Goal: Task Accomplishment & Management: Use online tool/utility

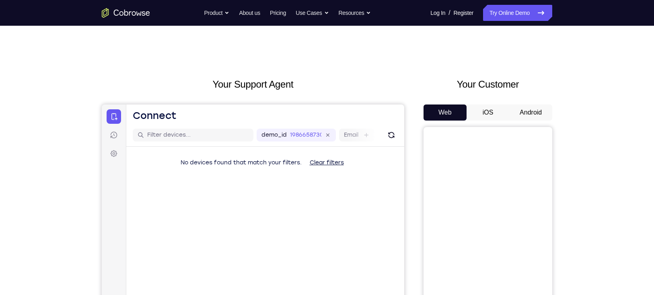
click at [534, 115] on button "Android" at bounding box center [530, 113] width 43 height 16
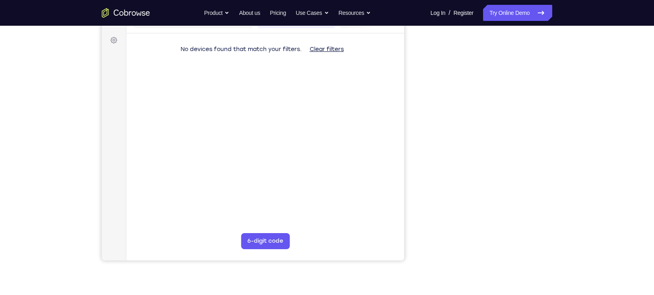
scroll to position [114, 0]
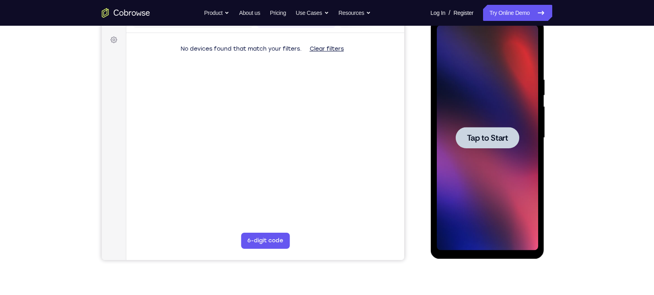
click at [478, 138] on span "Tap to Start" at bounding box center [486, 138] width 41 height 8
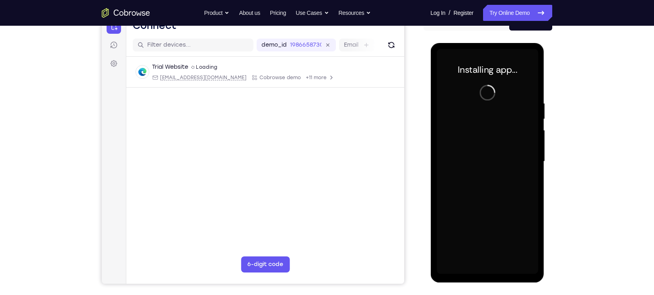
scroll to position [89, 0]
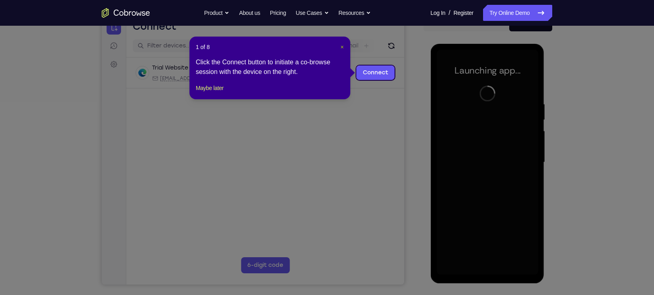
click at [343, 46] on span "×" at bounding box center [341, 47] width 3 height 6
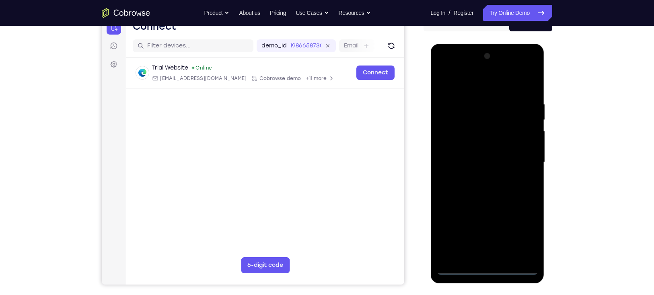
click at [490, 270] on div at bounding box center [486, 162] width 101 height 225
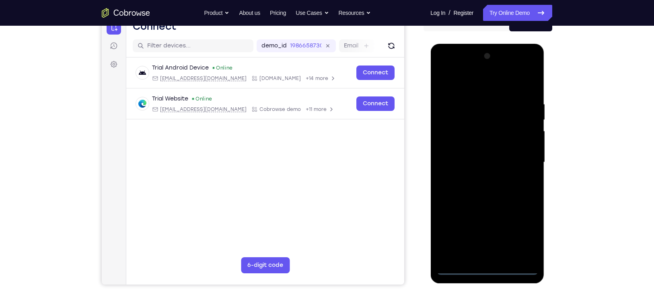
click at [523, 234] on div at bounding box center [486, 162] width 101 height 225
click at [472, 84] on div at bounding box center [486, 162] width 101 height 225
click at [521, 156] on div at bounding box center [486, 162] width 101 height 225
click at [477, 176] on div at bounding box center [486, 162] width 101 height 225
click at [479, 198] on div at bounding box center [486, 162] width 101 height 225
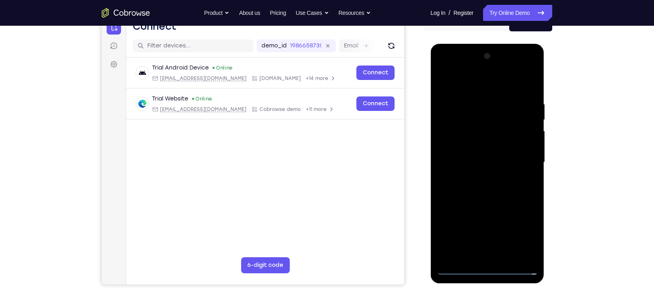
click at [472, 125] on div at bounding box center [486, 162] width 101 height 225
click at [471, 140] on div at bounding box center [486, 162] width 101 height 225
click at [493, 183] on div at bounding box center [486, 162] width 101 height 225
click at [489, 152] on div at bounding box center [486, 162] width 101 height 225
click at [494, 253] on div at bounding box center [486, 162] width 101 height 225
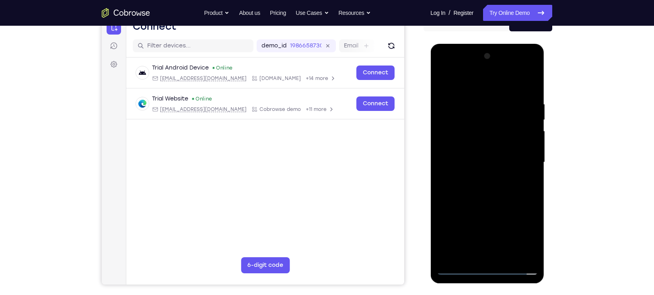
click at [489, 256] on div at bounding box center [486, 162] width 101 height 225
click at [473, 121] on div at bounding box center [486, 162] width 101 height 225
click at [460, 121] on div at bounding box center [486, 162] width 101 height 225
click at [476, 152] on div at bounding box center [486, 162] width 101 height 225
click at [489, 185] on div at bounding box center [486, 162] width 101 height 225
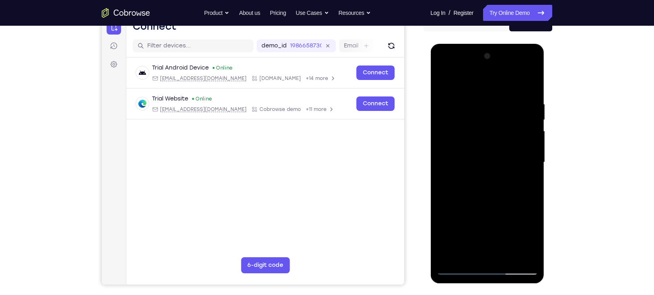
click at [527, 121] on div at bounding box center [486, 162] width 101 height 225
click at [526, 121] on div at bounding box center [486, 162] width 101 height 225
click at [462, 151] on div at bounding box center [486, 162] width 101 height 225
click at [477, 185] on div at bounding box center [486, 162] width 101 height 225
click at [467, 124] on div at bounding box center [486, 162] width 101 height 225
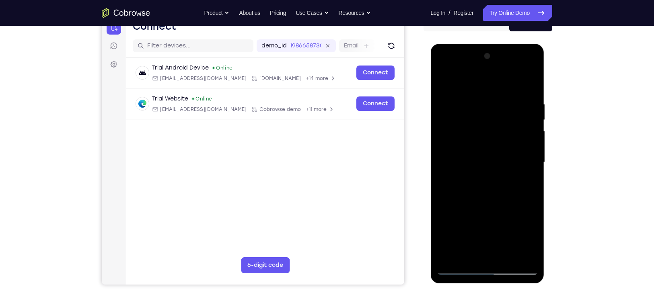
click at [520, 72] on div at bounding box center [486, 162] width 101 height 225
click at [444, 64] on div at bounding box center [486, 162] width 101 height 225
click at [453, 138] on div at bounding box center [486, 162] width 101 height 225
click at [474, 177] on div at bounding box center [486, 162] width 101 height 225
click at [490, 201] on div at bounding box center [486, 162] width 101 height 225
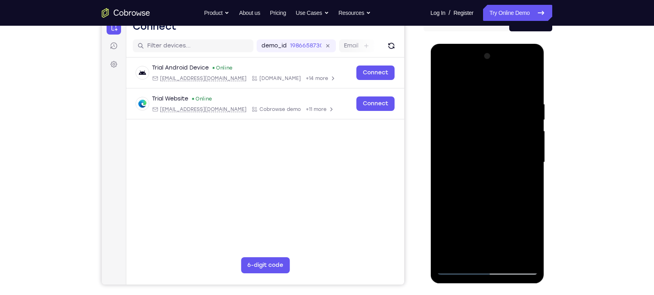
click at [459, 125] on div at bounding box center [486, 162] width 101 height 225
click at [458, 141] on div at bounding box center [486, 162] width 101 height 225
click at [453, 125] on div at bounding box center [486, 162] width 101 height 225
click at [513, 141] on div at bounding box center [486, 162] width 101 height 225
click at [499, 144] on div at bounding box center [486, 162] width 101 height 225
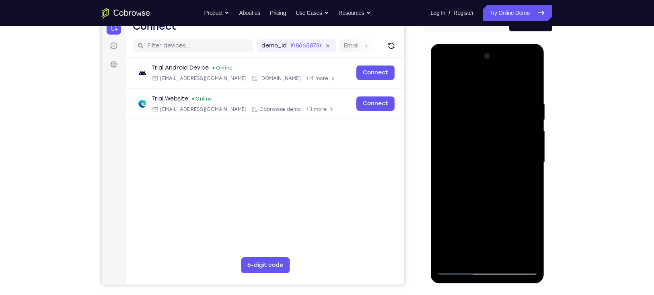
click at [486, 197] on div at bounding box center [486, 162] width 101 height 225
click at [528, 257] on div at bounding box center [486, 162] width 101 height 225
click at [509, 256] on div at bounding box center [486, 162] width 101 height 225
click at [489, 205] on div at bounding box center [486, 162] width 101 height 225
click at [494, 152] on div at bounding box center [486, 162] width 101 height 225
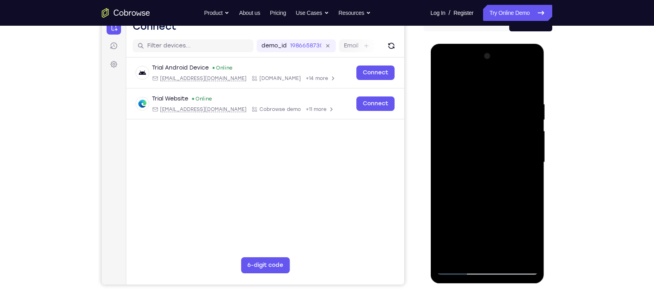
click at [461, 255] on div at bounding box center [486, 162] width 101 height 225
click at [528, 181] on div at bounding box center [486, 162] width 101 height 225
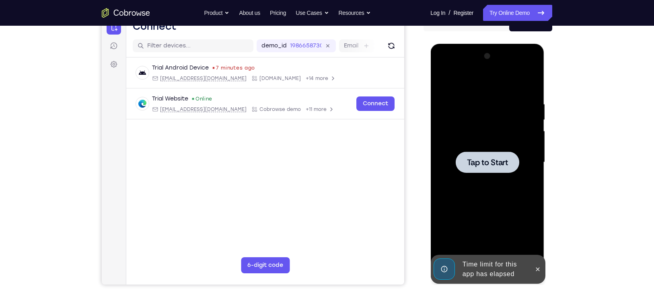
drag, startPoint x: 464, startPoint y: 157, endPoint x: 840, endPoint y: 143, distance: 376.2
click at [464, 157] on div at bounding box center [487, 162] width 64 height 21
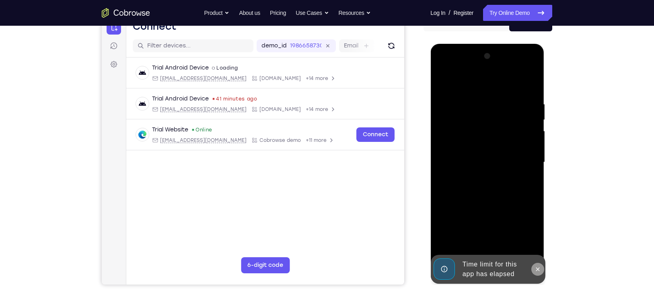
click at [534, 270] on button at bounding box center [537, 269] width 13 height 13
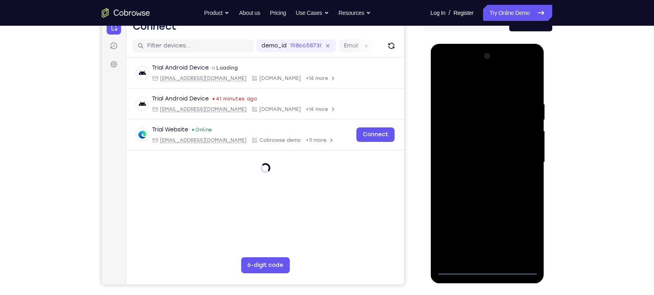
click at [489, 269] on div at bounding box center [486, 162] width 101 height 225
click at [522, 229] on div at bounding box center [486, 162] width 101 height 225
click at [471, 83] on div at bounding box center [486, 162] width 101 height 225
click at [523, 157] on div at bounding box center [486, 162] width 101 height 225
click at [476, 178] on div at bounding box center [486, 162] width 101 height 225
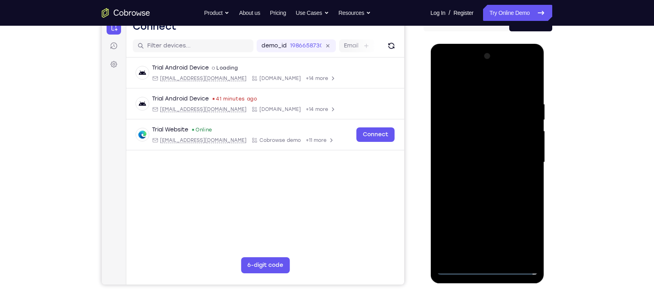
click at [482, 144] on div at bounding box center [486, 162] width 101 height 225
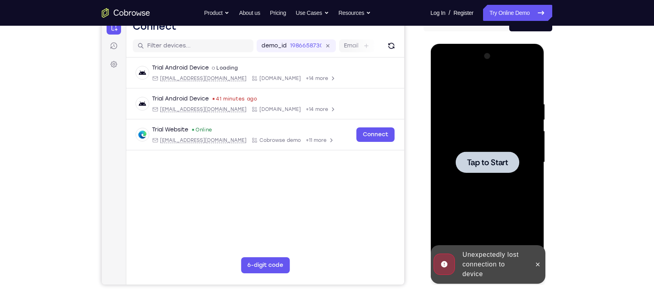
click at [472, 158] on span "Tap to Start" at bounding box center [486, 162] width 41 height 8
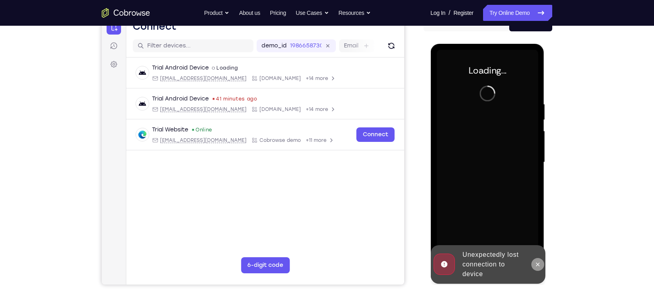
click at [540, 263] on icon at bounding box center [537, 264] width 6 height 6
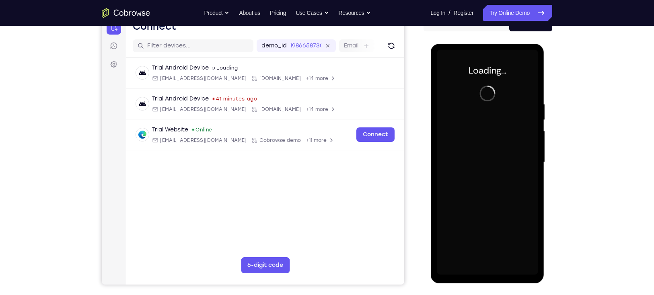
click at [474, 200] on div at bounding box center [486, 162] width 101 height 225
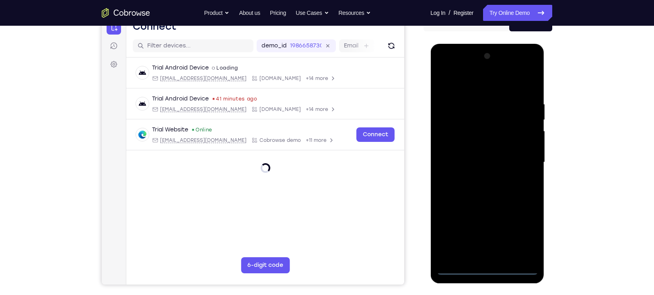
click at [484, 270] on div at bounding box center [486, 162] width 101 height 225
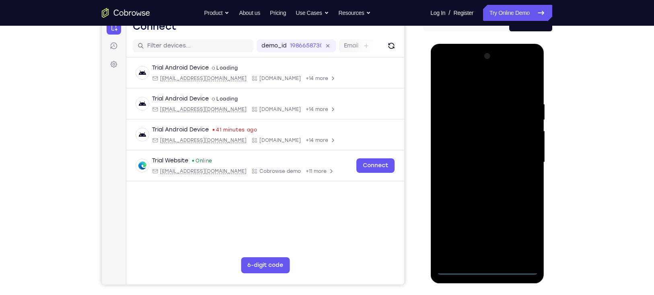
click at [486, 271] on div at bounding box center [486, 162] width 101 height 225
click at [520, 237] on div at bounding box center [486, 162] width 101 height 225
click at [467, 74] on div at bounding box center [486, 162] width 101 height 225
click at [467, 81] on div at bounding box center [486, 162] width 101 height 225
click at [520, 157] on div at bounding box center [486, 162] width 101 height 225
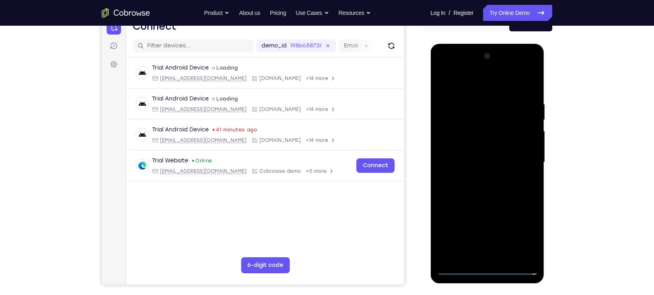
click at [480, 176] on div at bounding box center [486, 162] width 101 height 225
click at [486, 203] on div at bounding box center [486, 162] width 101 height 225
click at [471, 123] on div at bounding box center [486, 162] width 101 height 225
click at [480, 138] on div at bounding box center [486, 162] width 101 height 225
click at [512, 130] on div at bounding box center [486, 162] width 101 height 225
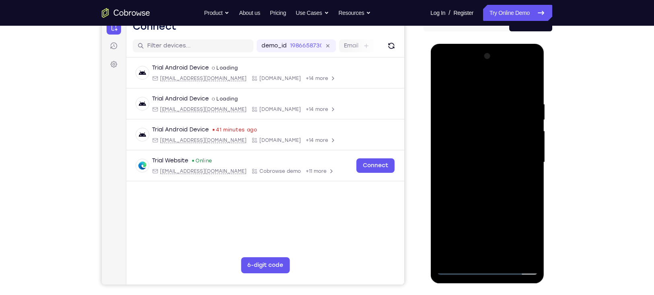
click at [489, 133] on div at bounding box center [486, 162] width 101 height 225
click at [528, 129] on div at bounding box center [486, 162] width 101 height 225
click at [497, 202] on div at bounding box center [486, 162] width 101 height 225
click at [529, 255] on div at bounding box center [486, 162] width 101 height 225
click at [507, 257] on div at bounding box center [486, 162] width 101 height 225
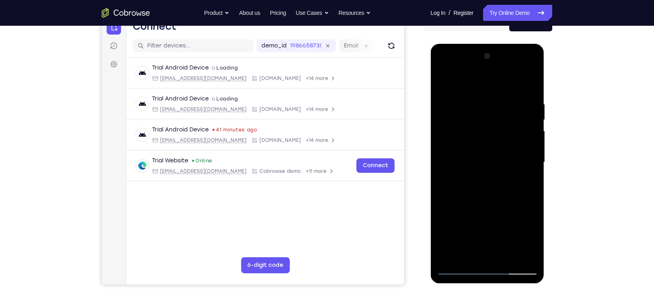
click at [490, 207] on div at bounding box center [486, 162] width 101 height 225
click at [518, 151] on div at bounding box center [486, 162] width 101 height 225
click at [533, 239] on div at bounding box center [486, 162] width 101 height 225
click at [525, 183] on div at bounding box center [486, 162] width 101 height 225
drag, startPoint x: 516, startPoint y: 138, endPoint x: 505, endPoint y: 196, distance: 59.7
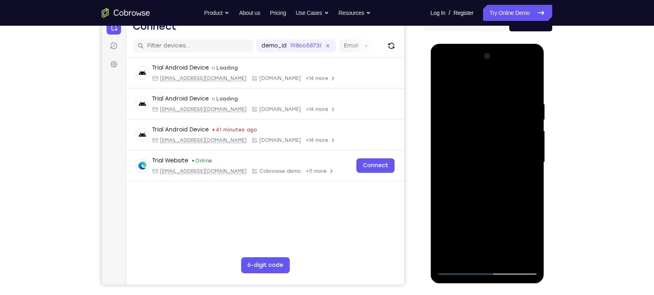
click at [505, 196] on div at bounding box center [486, 162] width 101 height 225
click at [442, 84] on div at bounding box center [486, 162] width 101 height 225
click at [501, 172] on div at bounding box center [486, 162] width 101 height 225
click at [528, 183] on div at bounding box center [486, 162] width 101 height 225
click at [457, 83] on div at bounding box center [486, 162] width 101 height 225
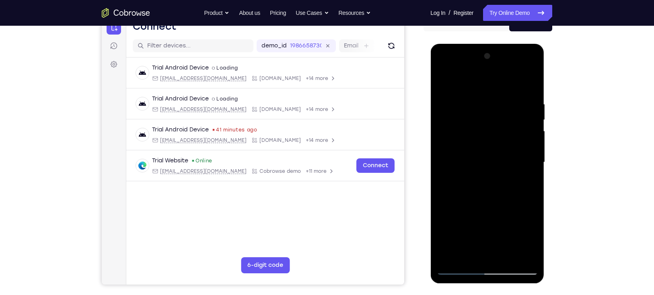
click at [466, 79] on div at bounding box center [486, 162] width 101 height 225
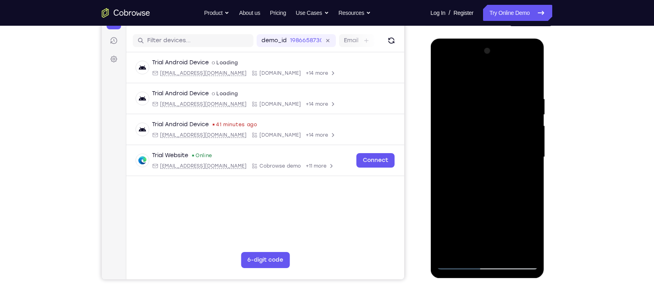
scroll to position [106, 0]
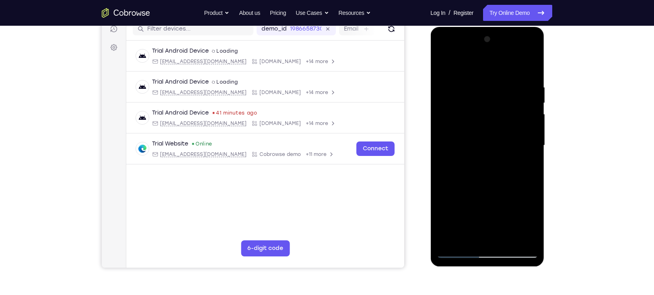
click at [505, 237] on div at bounding box center [486, 145] width 101 height 225
click at [499, 133] on div at bounding box center [486, 145] width 101 height 225
click at [526, 163] on div at bounding box center [486, 145] width 101 height 225
click at [441, 67] on div at bounding box center [486, 145] width 101 height 225
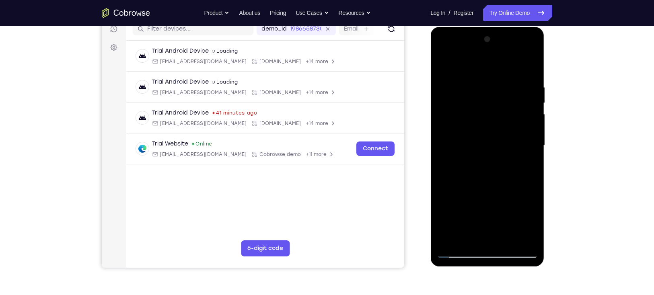
click at [441, 66] on div at bounding box center [486, 145] width 101 height 225
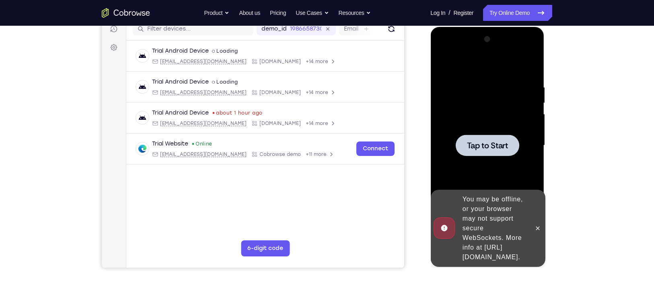
click at [484, 142] on span "Tap to Start" at bounding box center [486, 146] width 41 height 8
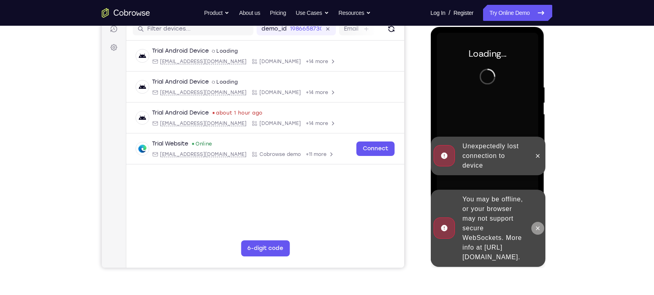
click at [536, 222] on button at bounding box center [537, 228] width 13 height 13
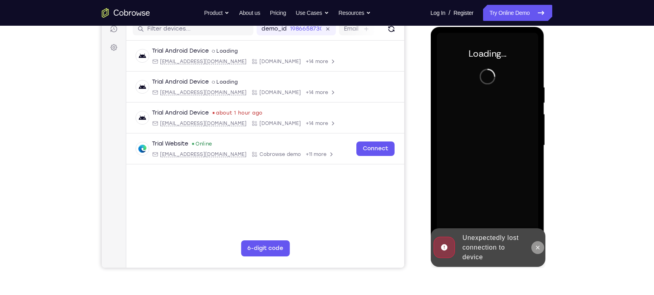
click at [539, 249] on icon at bounding box center [537, 247] width 6 height 6
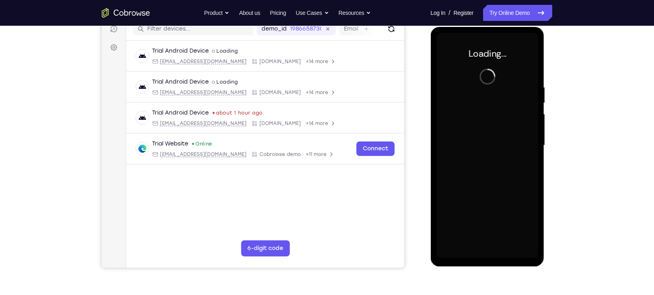
click at [520, 161] on div at bounding box center [486, 145] width 101 height 225
click at [494, 146] on div at bounding box center [486, 145] width 101 height 225
click at [511, 10] on link "Try Online Demo" at bounding box center [517, 13] width 69 height 16
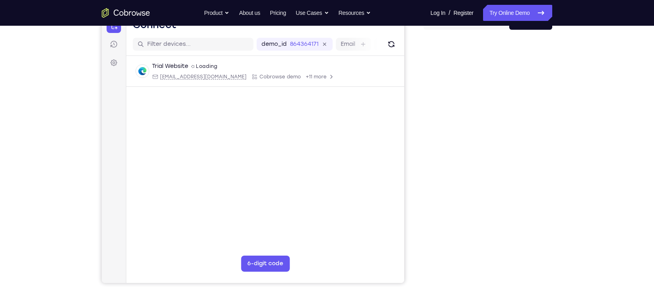
scroll to position [92, 0]
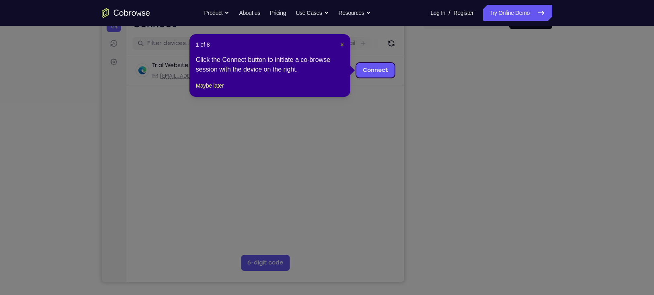
click at [340, 47] on span "×" at bounding box center [341, 44] width 3 height 6
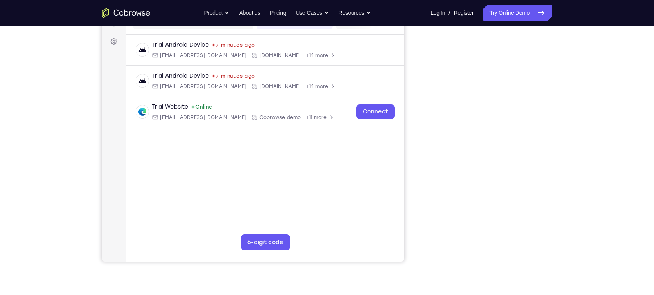
scroll to position [101, 0]
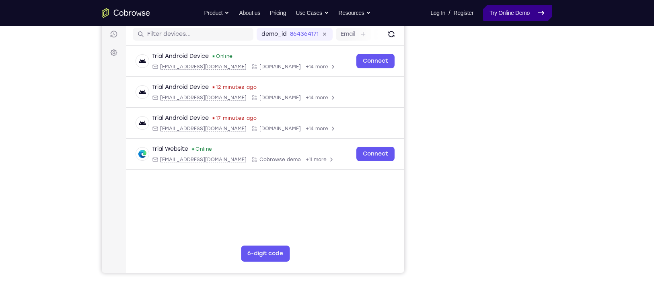
click at [503, 10] on link "Try Online Demo" at bounding box center [517, 13] width 69 height 16
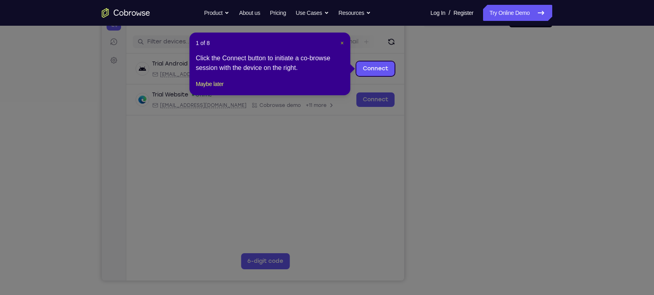
click at [343, 42] on span "×" at bounding box center [341, 43] width 3 height 6
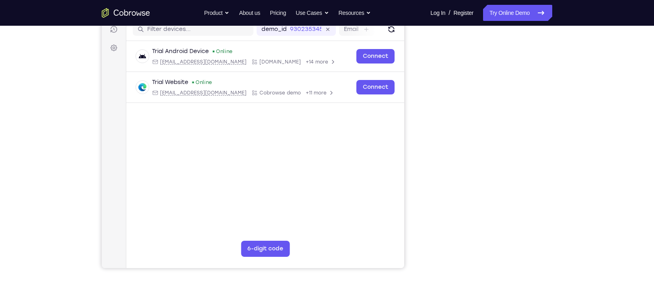
scroll to position [105, 0]
